Goal: Information Seeking & Learning: Find specific fact

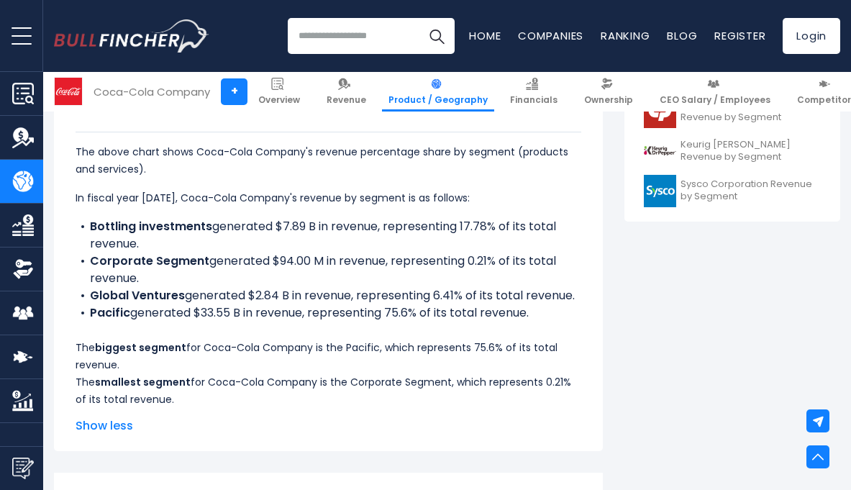
scroll to position [740, 0]
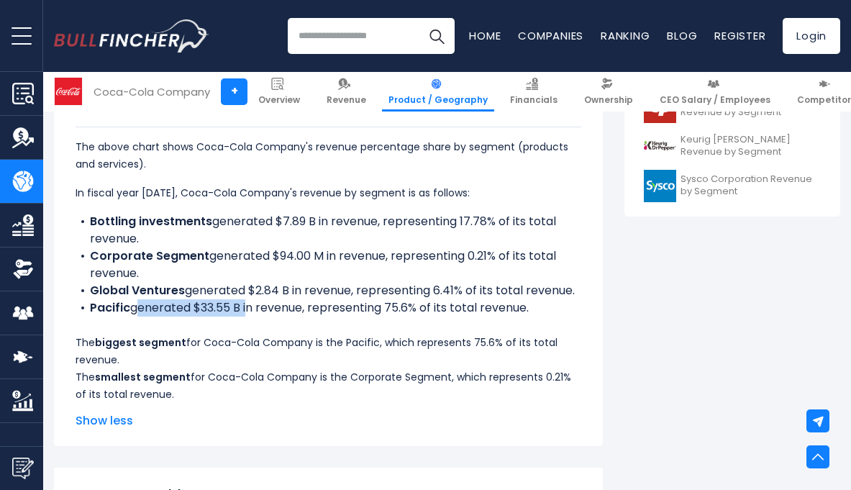
drag, startPoint x: 135, startPoint y: 307, endPoint x: 247, endPoint y: 305, distance: 112.3
click at [247, 305] on li "Pacific generated $33.55 B in revenue, representing 75.6% of its total revenue." at bounding box center [329, 307] width 506 height 17
click at [253, 349] on div "The above chart shows Coca-Cola Company's revenue percentage share by segment (…" at bounding box center [329, 265] width 506 height 276
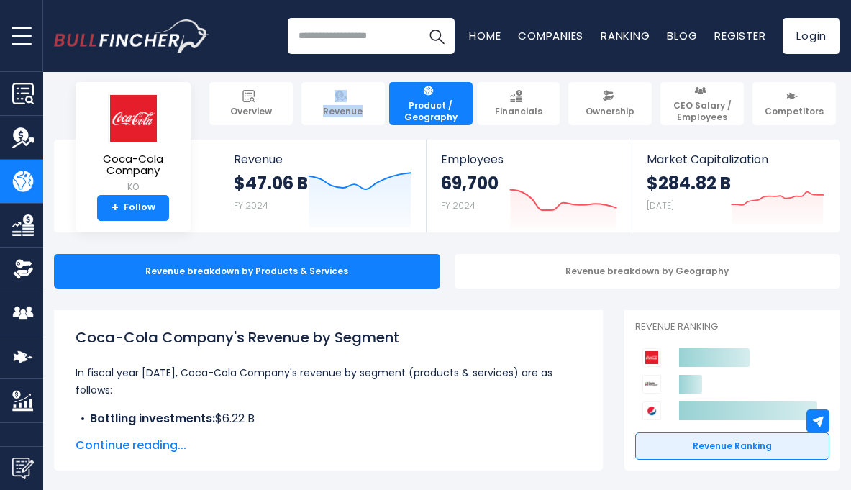
scroll to position [11, 0]
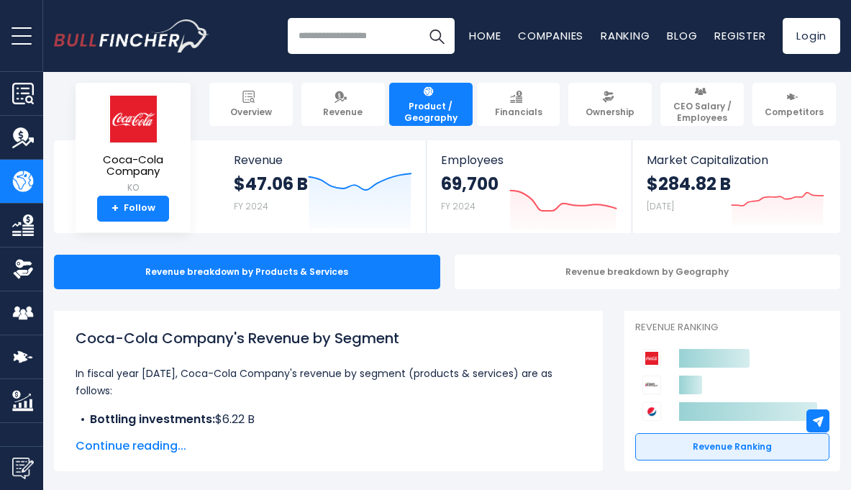
click at [469, 389] on div "Coca-Cola Company's Revenue by Segment In fiscal year [DATE], Coca-Cola Company…" at bounding box center [329, 377] width 506 height 101
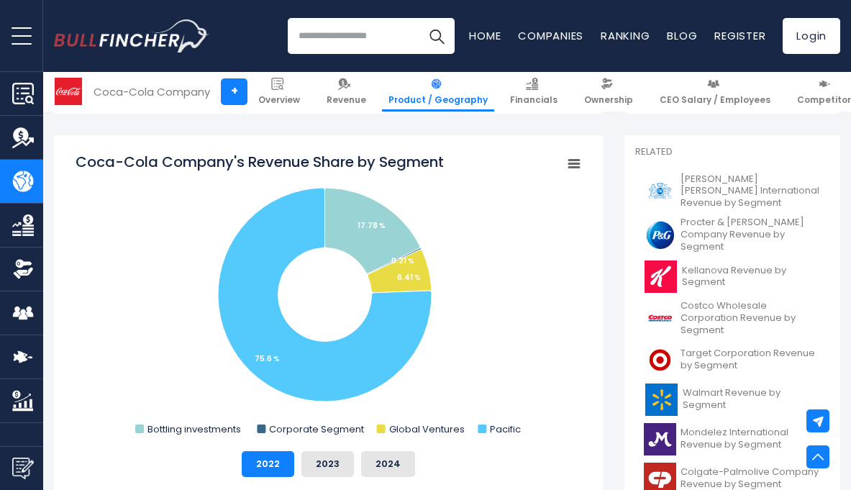
scroll to position [368, 0]
click at [78, 159] on tspan "Coca-Cola Company's Revenue Share by Segment" at bounding box center [260, 163] width 368 height 20
drag, startPoint x: 77, startPoint y: 162, endPoint x: 358, endPoint y: 162, distance: 280.6
click at [358, 161] on tspan "Coca-Cola Company's Revenue Share by Segment" at bounding box center [260, 163] width 368 height 20
click at [76, 162] on tspan "Coca-Cola Company's Revenue Share by Segment" at bounding box center [260, 163] width 368 height 20
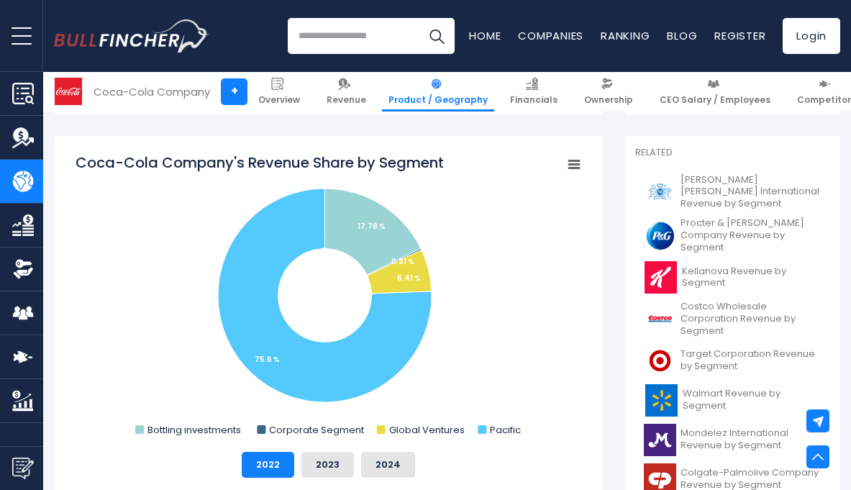
click at [86, 163] on tspan "Coca-Cola Company's Revenue Share by Segment" at bounding box center [260, 163] width 368 height 20
click at [84, 162] on tspan "Coca-Cola Company's Revenue Share by Segment" at bounding box center [260, 163] width 368 height 20
click at [83, 162] on tspan "Coca-Cola Company's Revenue Share by Segment" at bounding box center [260, 163] width 368 height 20
click at [445, 158] on icon "Created with Highcharts 12.1.2 Chart context menu Coca-Cola Company's Revenue S…" at bounding box center [329, 297] width 506 height 288
click at [439, 158] on tspan "Coca-Cola Company's Revenue Share by Segment" at bounding box center [260, 163] width 368 height 20
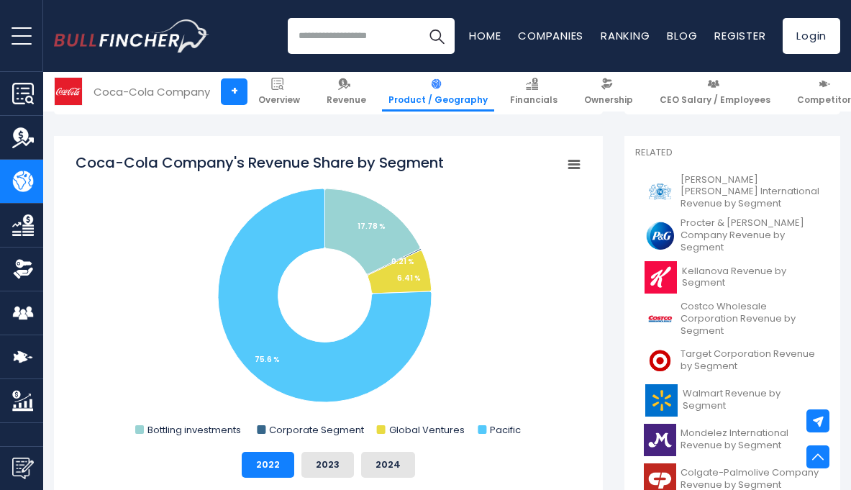
click at [437, 158] on tspan "Coca-Cola Company's Revenue Share by Segment" at bounding box center [260, 163] width 368 height 20
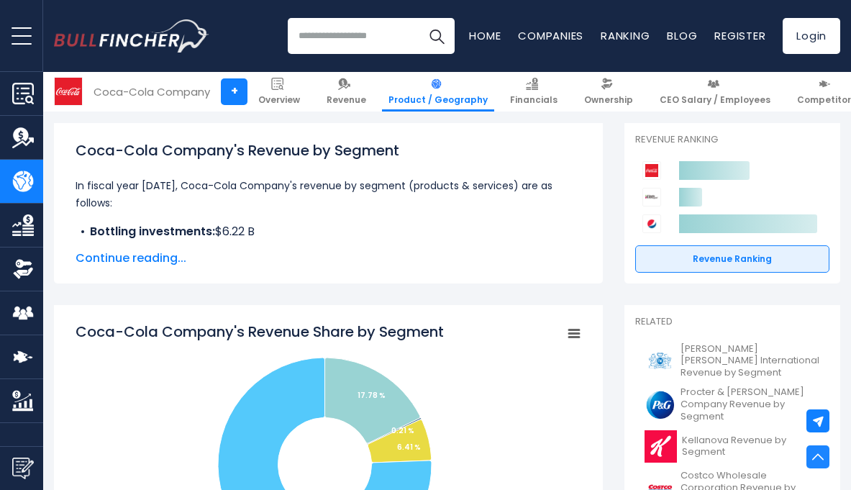
scroll to position [0, 0]
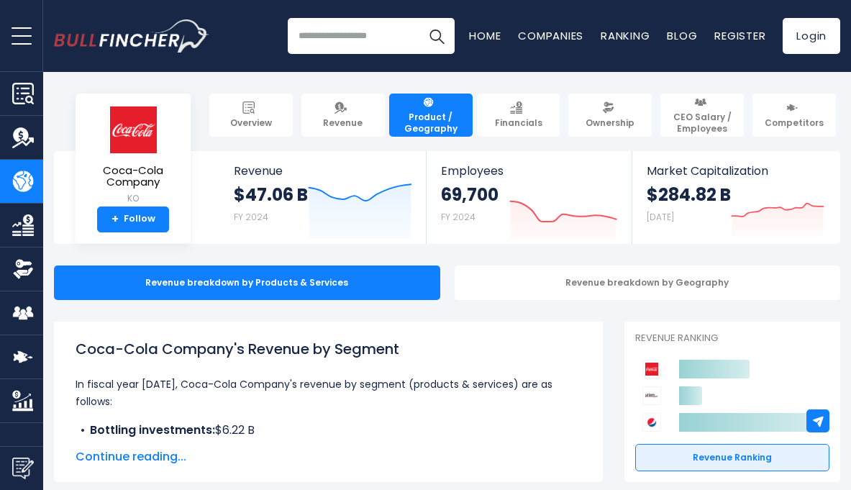
drag, startPoint x: 77, startPoint y: 350, endPoint x: 401, endPoint y: 360, distance: 323.9
click at [401, 360] on div "Coca-Cola Company's Revenue by Segment In fiscal year [DATE], Coca-Cola Company…" at bounding box center [329, 388] width 506 height 101
copy div "Coca-Cola Company's Revenue by Segment"
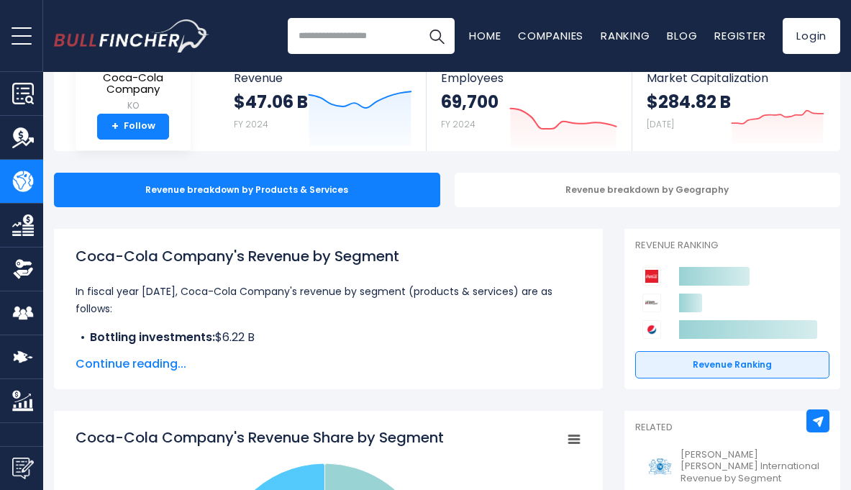
scroll to position [260, 0]
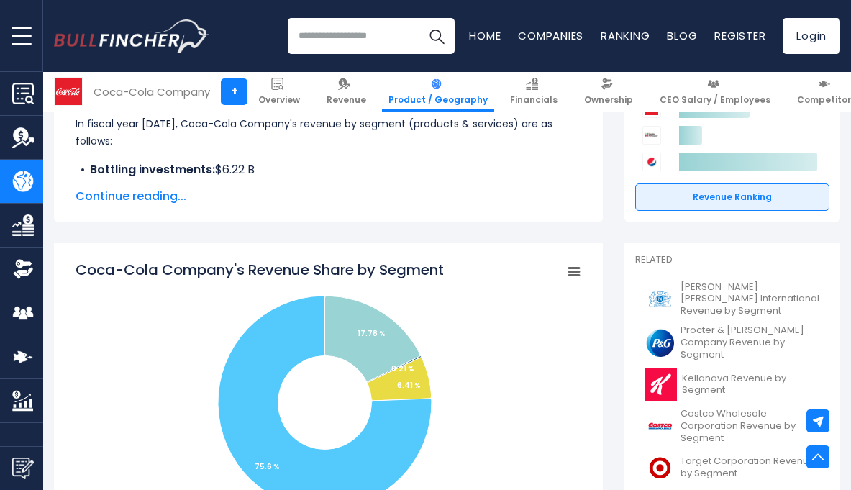
click at [77, 266] on tspan "Coca-Cola Company's Revenue Share by Segment" at bounding box center [260, 270] width 368 height 20
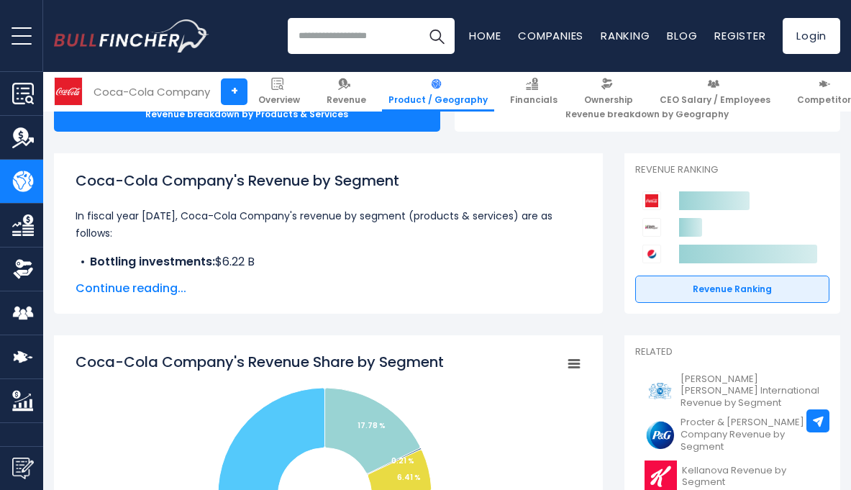
scroll to position [254, 0]
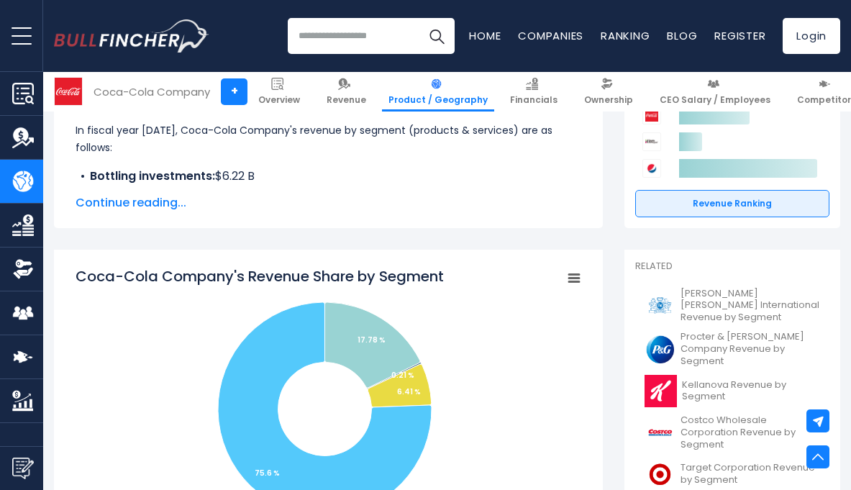
click at [206, 276] on tspan "Coca-Cola Company's Revenue Share by Segment" at bounding box center [260, 276] width 368 height 20
click at [148, 373] on rect "Coca-Cola Company's Revenue Share by Segment" at bounding box center [329, 410] width 506 height 288
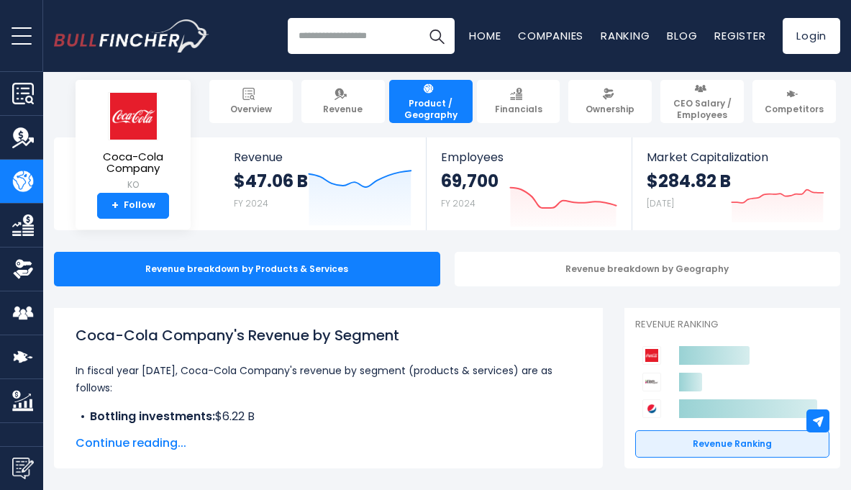
scroll to position [0, 0]
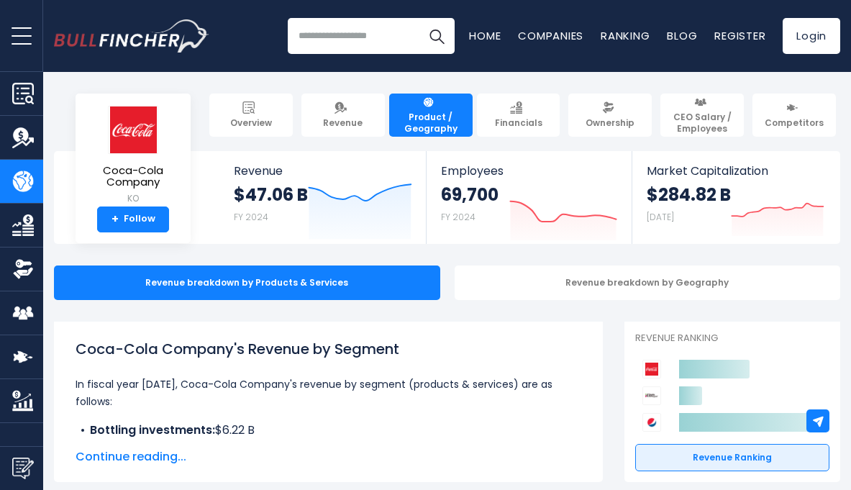
click at [499, 356] on h1 "Coca-Cola Company's Revenue by Segment" at bounding box center [329, 349] width 506 height 22
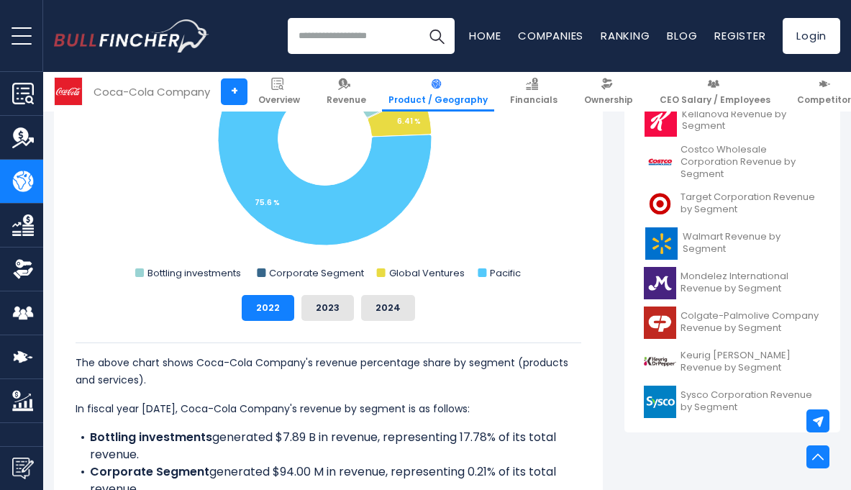
scroll to position [544, 0]
